Goal: Task Accomplishment & Management: Manage account settings

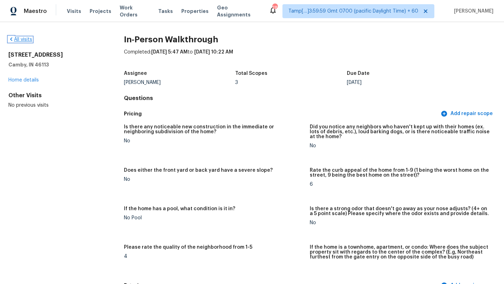
click at [18, 39] on link "All visits" at bounding box center [20, 39] width 24 height 5
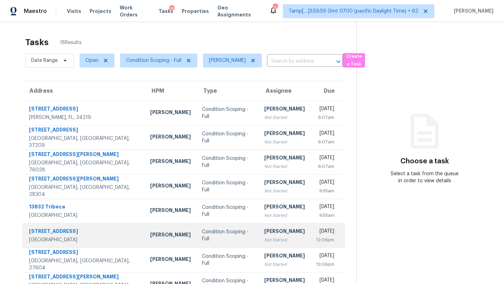
scroll to position [80, 0]
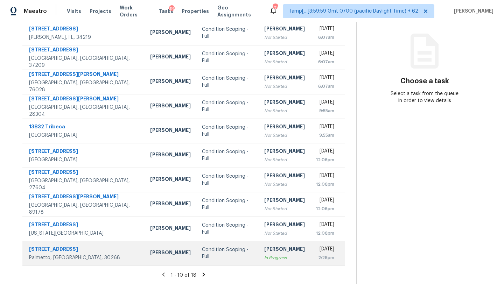
click at [277, 258] on td "[PERSON_NAME] M In Progress" at bounding box center [285, 253] width 52 height 25
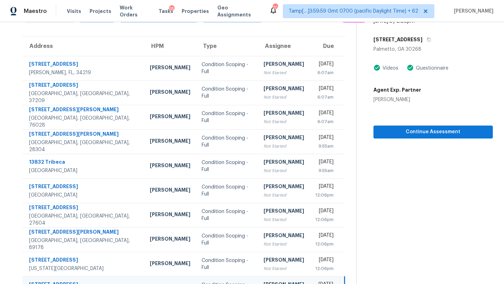
scroll to position [0, 0]
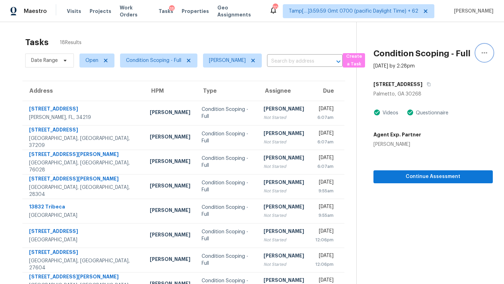
click at [480, 52] on button "button" at bounding box center [484, 52] width 17 height 17
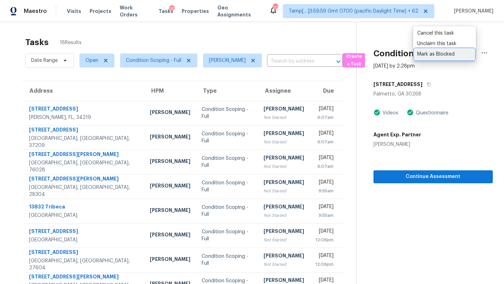
click at [439, 53] on div "Mark as Blocked" at bounding box center [444, 54] width 55 height 7
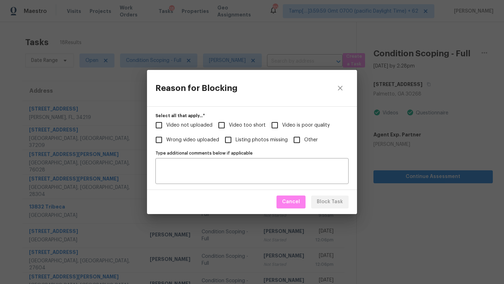
click at [231, 128] on span "Video too short" at bounding box center [247, 125] width 37 height 7
click at [229, 128] on input "Video too short" at bounding box center [221, 125] width 15 height 15
checkbox input "true"
click at [329, 203] on span "Block Task" at bounding box center [330, 202] width 26 height 9
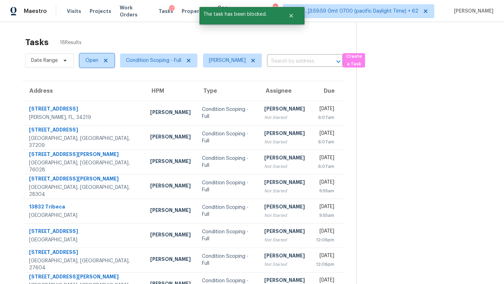
click at [101, 63] on span at bounding box center [105, 61] width 8 height 6
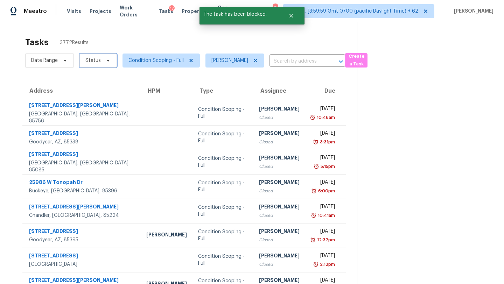
click at [91, 65] on span "Status" at bounding box center [97, 61] width 37 height 14
click at [91, 103] on div "Blocked" at bounding box center [98, 100] width 34 height 10
click at [98, 97] on label "Blocked" at bounding box center [97, 100] width 28 height 7
click at [88, 97] on input "Blocked" at bounding box center [85, 99] width 5 height 5
checkbox input "true"
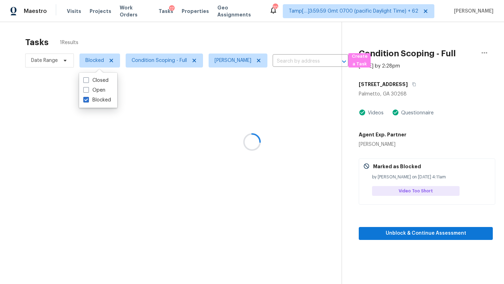
click at [154, 39] on div "Tasks 1 Results" at bounding box center [183, 42] width 316 height 18
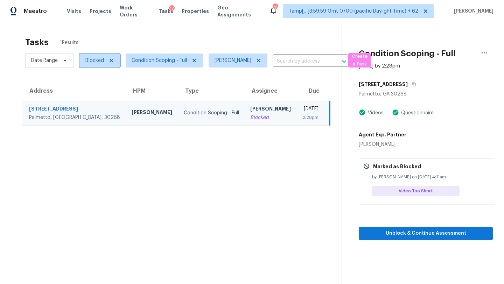
click at [91, 63] on span "Blocked" at bounding box center [94, 60] width 19 height 7
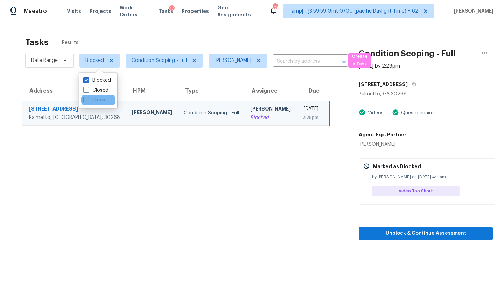
click at [91, 102] on label "Open" at bounding box center [94, 100] width 22 height 7
click at [88, 101] on input "Open" at bounding box center [85, 99] width 5 height 5
checkbox input "true"
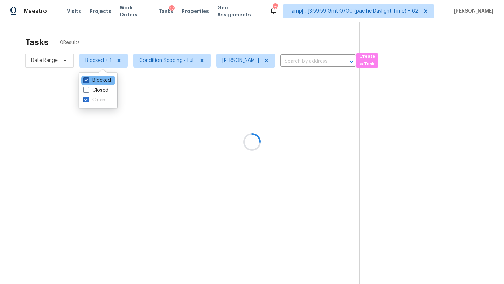
click at [92, 79] on label "Blocked" at bounding box center [97, 80] width 28 height 7
click at [88, 79] on input "Blocked" at bounding box center [85, 79] width 5 height 5
checkbox input "false"
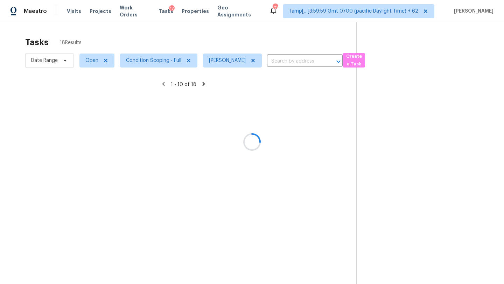
click at [169, 40] on div at bounding box center [252, 142] width 504 height 284
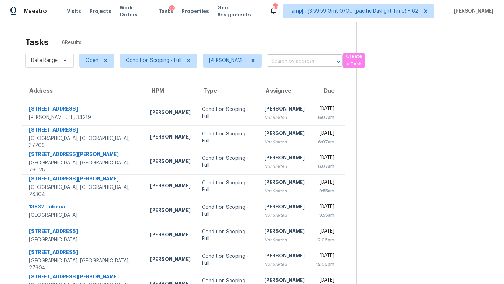
click at [268, 63] on input "text" at bounding box center [295, 61] width 56 height 11
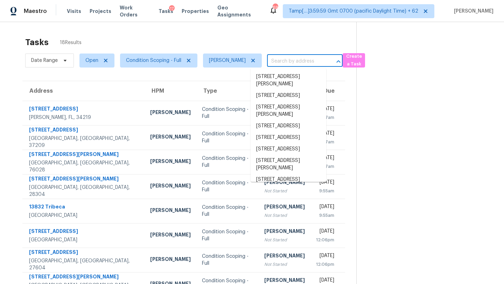
paste input "6250 Blackberry Hl Peachtree Corners, GA, 30092"
type input "6250 Blackberry Hl Peachtree Corners, GA, 30092"
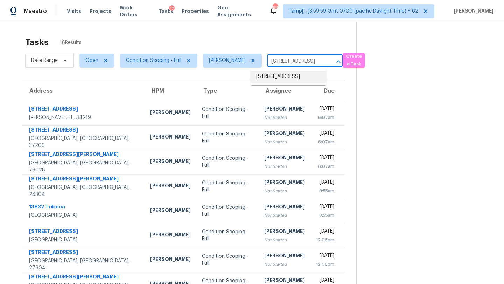
click at [274, 77] on li "6250 Blackberry Hl, Peachtree Corners, GA 30092" at bounding box center [289, 77] width 76 height 12
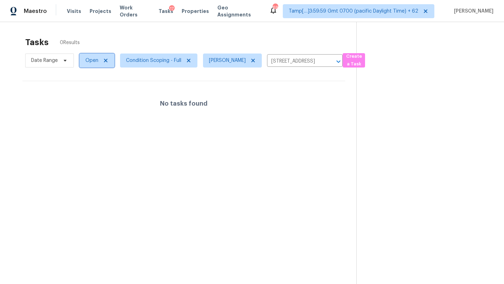
click at [93, 61] on span "Open" at bounding box center [91, 60] width 13 height 7
click at [93, 90] on label "Closed" at bounding box center [95, 90] width 25 height 7
click at [88, 90] on input "Closed" at bounding box center [85, 89] width 5 height 5
checkbox input "true"
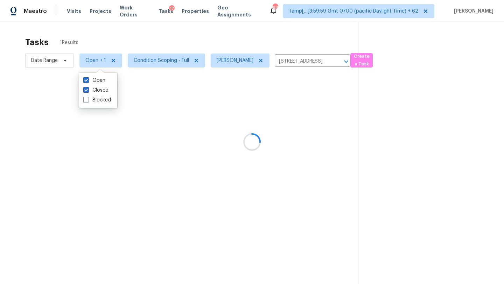
click at [190, 33] on div at bounding box center [252, 142] width 504 height 284
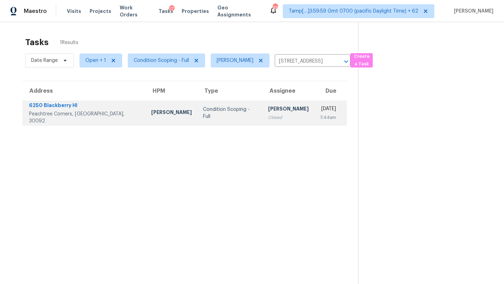
click at [228, 121] on td "Condition Scoping - Full" at bounding box center [229, 113] width 65 height 25
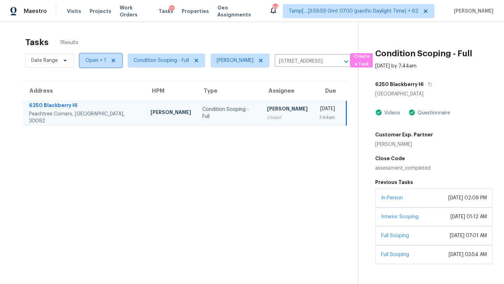
click at [97, 64] on span "Open + 1" at bounding box center [100, 61] width 43 height 14
click at [98, 92] on label "Closed" at bounding box center [95, 90] width 25 height 7
click at [88, 91] on input "Closed" at bounding box center [85, 89] width 5 height 5
checkbox input "false"
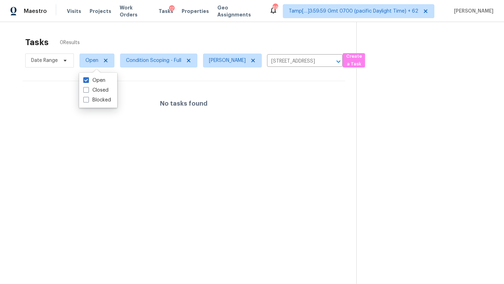
click at [176, 37] on div "Tasks 0 Results" at bounding box center [190, 42] width 331 height 18
click at [326, 60] on icon "Clear" at bounding box center [329, 61] width 7 height 7
